Goal: Information Seeking & Learning: Learn about a topic

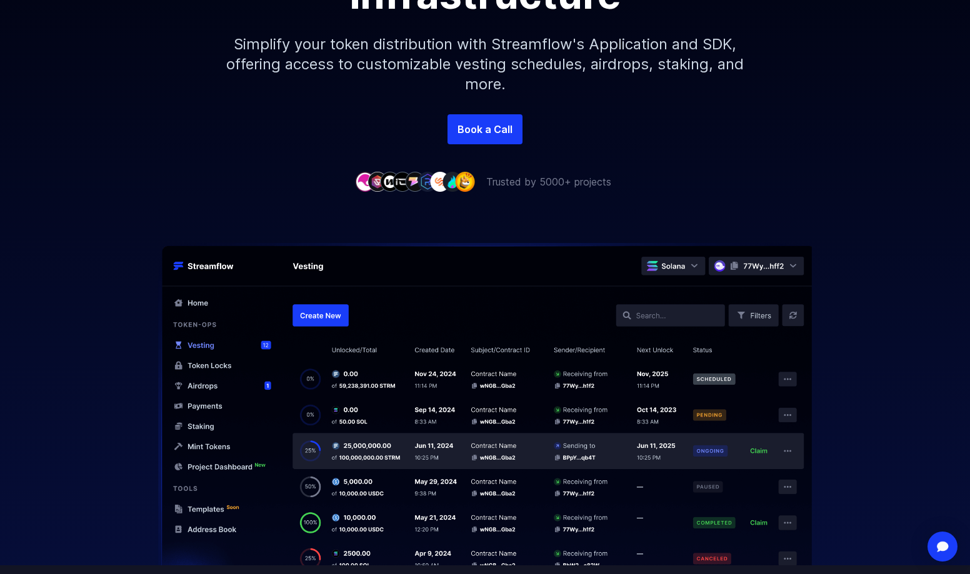
scroll to position [261, 0]
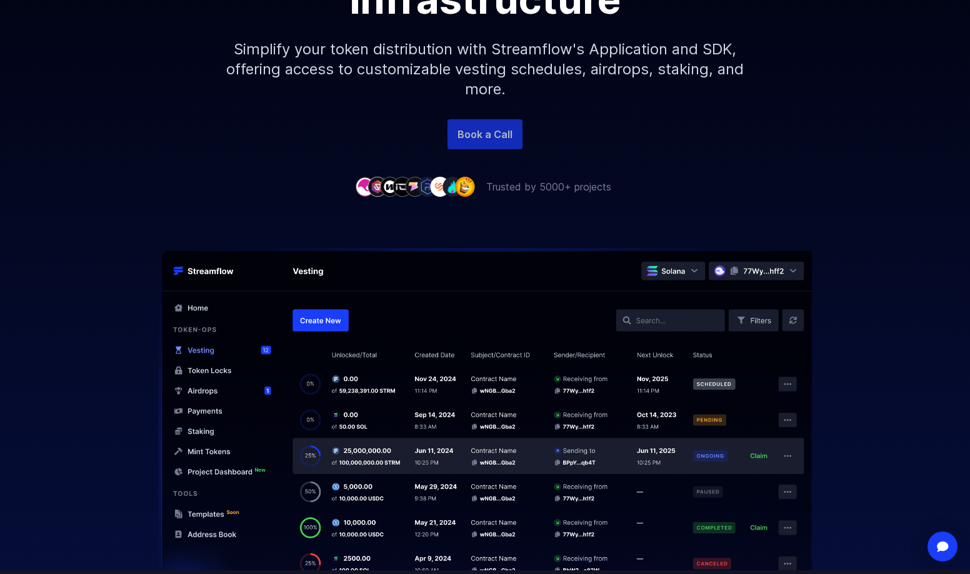
click at [494, 141] on link "Book a Call" at bounding box center [484, 134] width 75 height 30
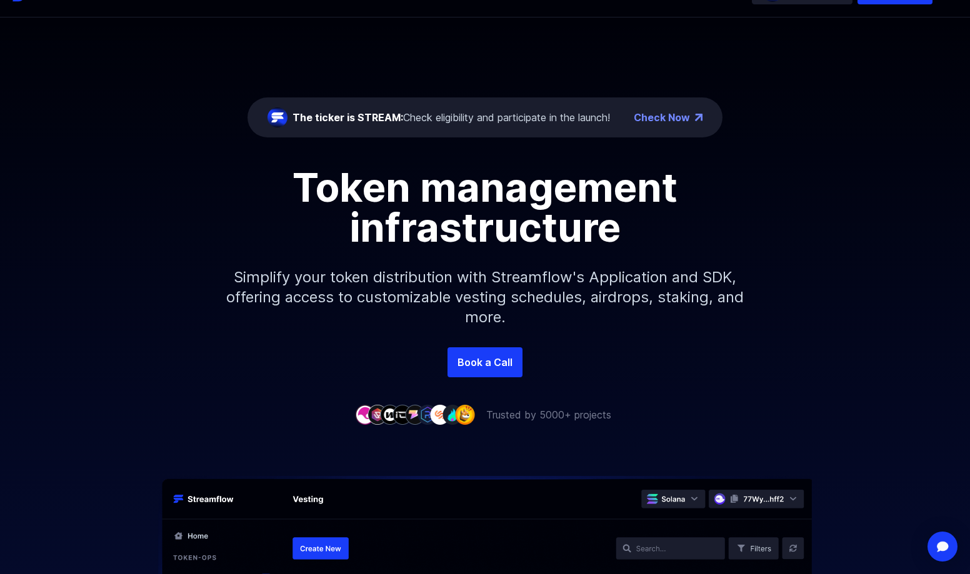
scroll to position [0, 0]
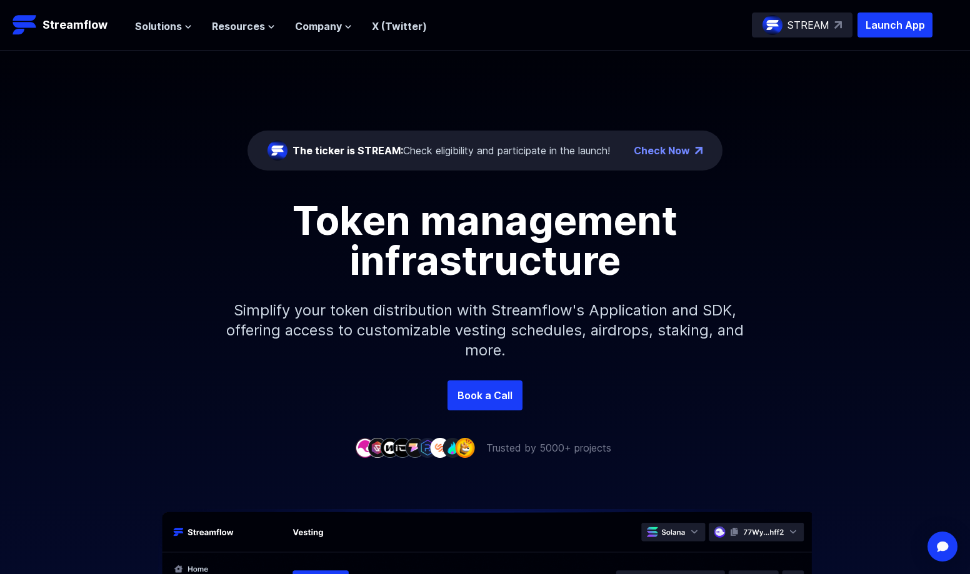
click at [284, 67] on div "The ticker is STREAM: Check eligibility and participate in the launch! Check No…" at bounding box center [485, 216] width 970 height 330
click at [257, 27] on span "Resources" at bounding box center [238, 26] width 53 height 15
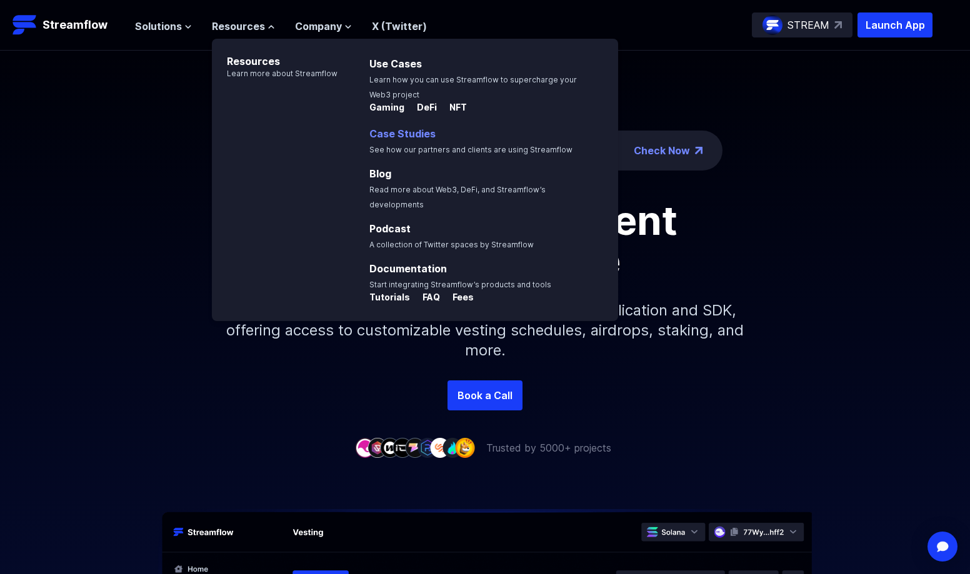
click at [412, 142] on p "Case Studies See how our partners and clients are using Streamflow" at bounding box center [480, 141] width 236 height 30
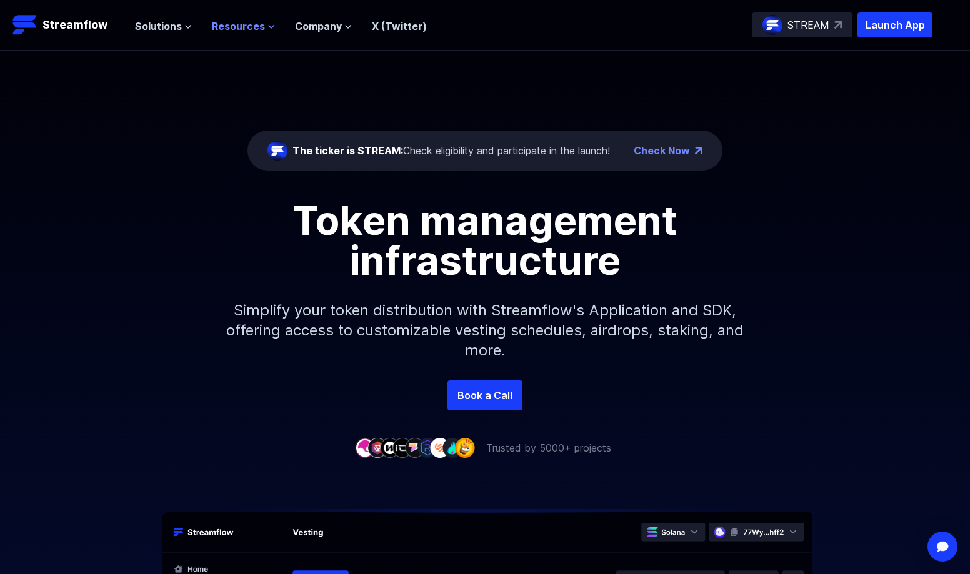
click at [263, 28] on button "Resources" at bounding box center [243, 26] width 63 height 15
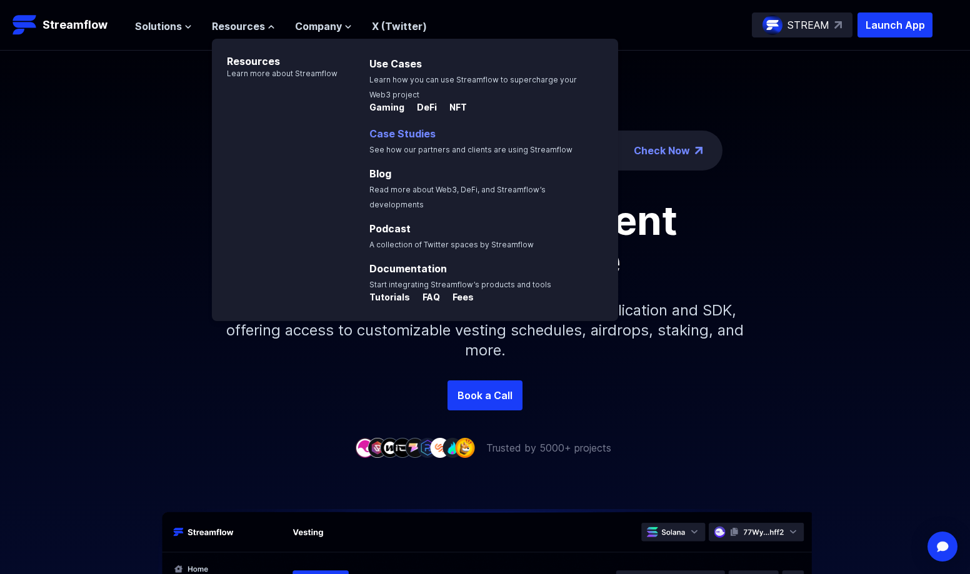
click at [388, 136] on link "Case Studies" at bounding box center [402, 133] width 66 height 12
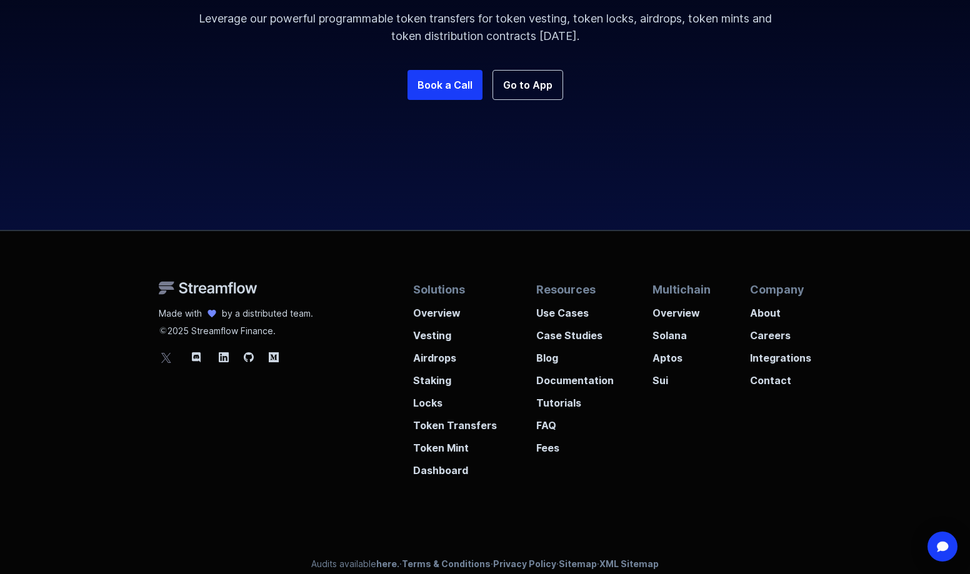
scroll to position [1447, 0]
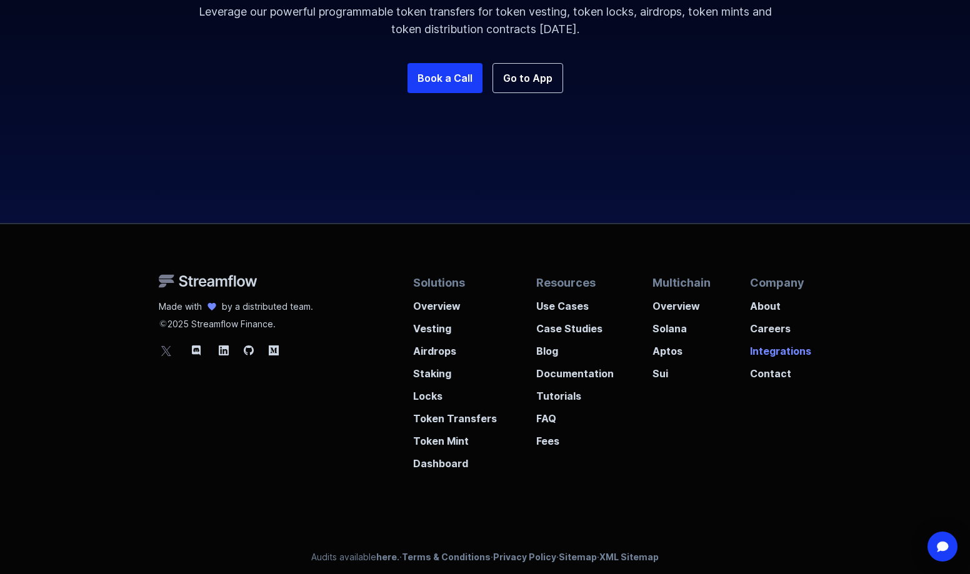
click at [797, 348] on p "Integrations" at bounding box center [780, 347] width 61 height 22
